Goal: Find specific fact: Find specific fact

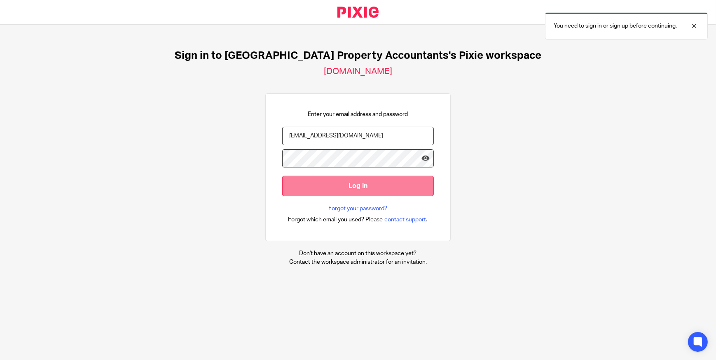
click at [343, 191] on input "Log in" at bounding box center [358, 186] width 152 height 20
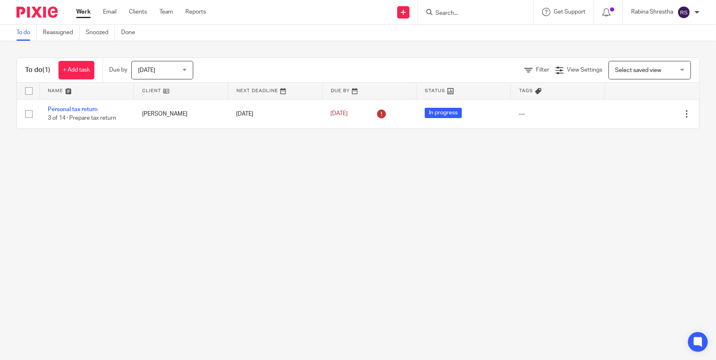
click at [466, 10] on input "Search" at bounding box center [471, 13] width 74 height 7
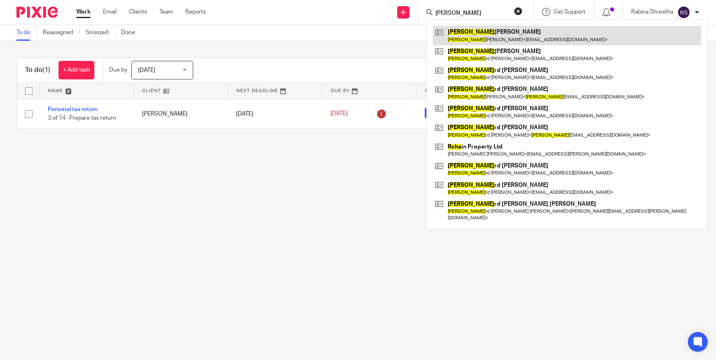
type input "[PERSON_NAME]"
click at [486, 35] on link at bounding box center [567, 35] width 268 height 19
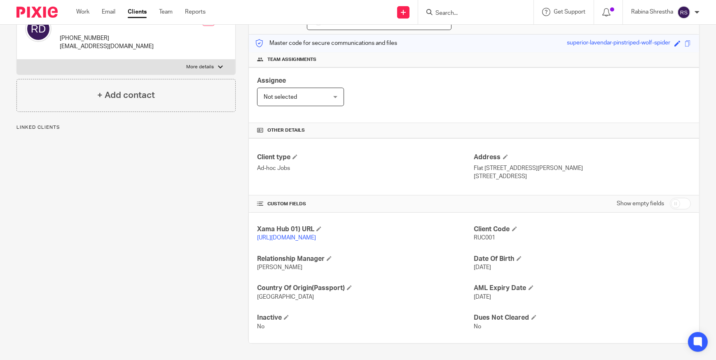
scroll to position [103, 0]
drag, startPoint x: 519, startPoint y: 169, endPoint x: 493, endPoint y: 165, distance: 26.3
click at [493, 173] on p "London, SW19 7PQ" at bounding box center [582, 177] width 217 height 8
copy p "SW19 7PQ"
